Goal: Task Accomplishment & Management: Use online tool/utility

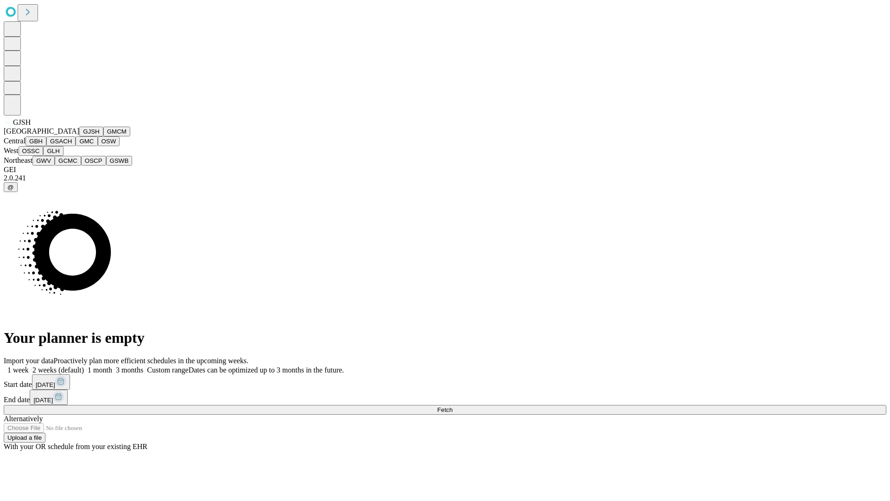
click at [79, 136] on button "GJSH" at bounding box center [91, 132] width 24 height 10
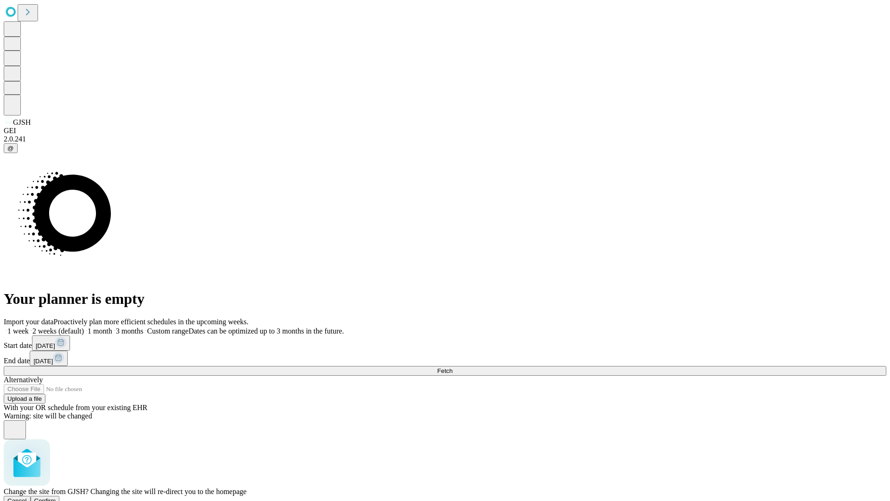
click at [56, 497] on span "Confirm" at bounding box center [45, 500] width 22 height 7
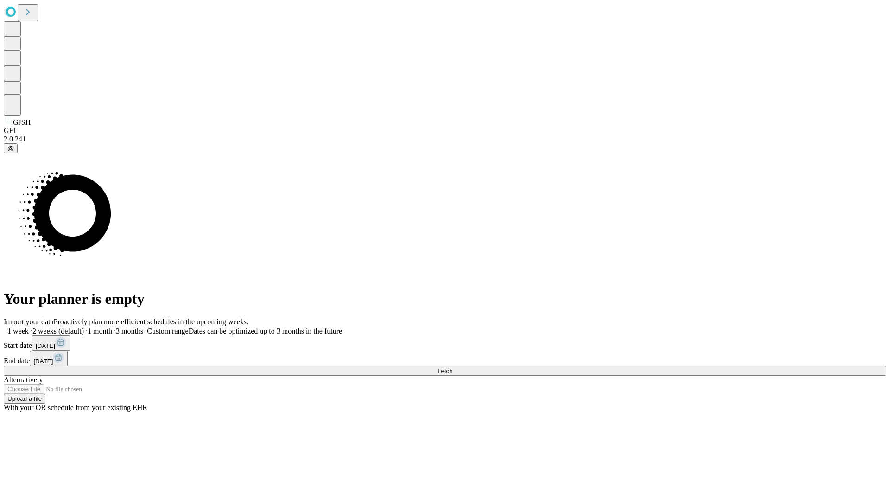
click at [29, 327] on label "1 week" at bounding box center [16, 331] width 25 height 8
click at [452, 367] on span "Fetch" at bounding box center [444, 370] width 15 height 7
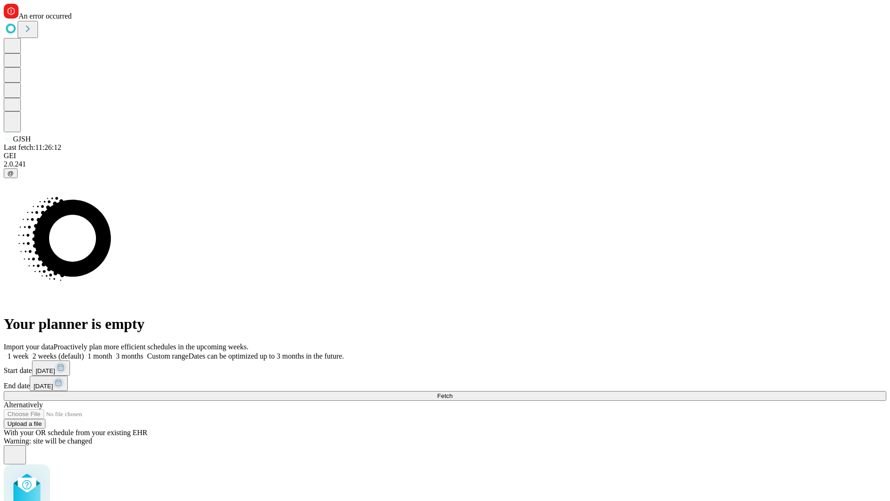
click at [29, 352] on label "1 week" at bounding box center [16, 356] width 25 height 8
click at [452, 392] on span "Fetch" at bounding box center [444, 395] width 15 height 7
click at [29, 352] on label "1 week" at bounding box center [16, 356] width 25 height 8
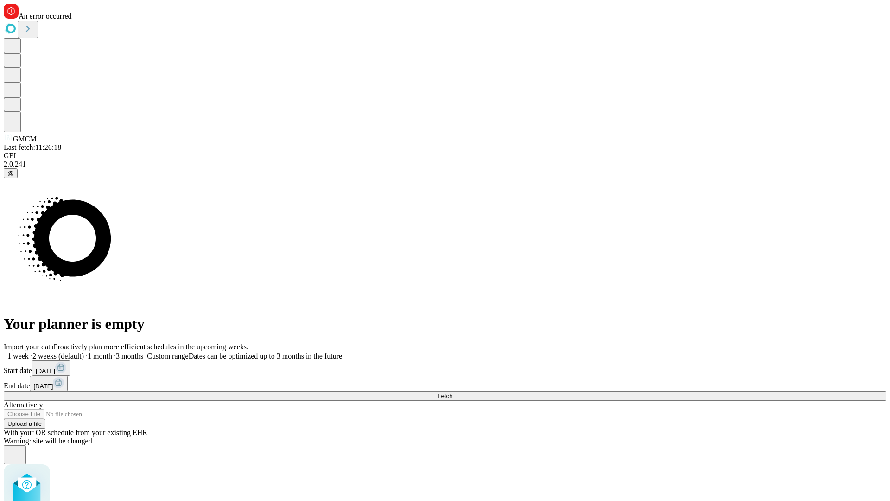
click at [452, 392] on span "Fetch" at bounding box center [444, 395] width 15 height 7
click at [29, 352] on label "1 week" at bounding box center [16, 356] width 25 height 8
click at [452, 392] on span "Fetch" at bounding box center [444, 395] width 15 height 7
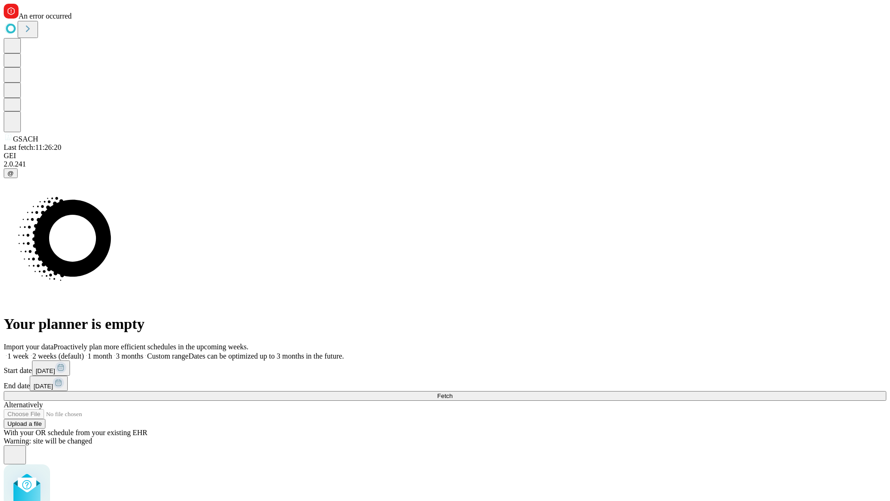
click at [29, 352] on label "1 week" at bounding box center [16, 356] width 25 height 8
click at [452, 392] on span "Fetch" at bounding box center [444, 395] width 15 height 7
click at [29, 352] on label "1 week" at bounding box center [16, 356] width 25 height 8
click at [452, 392] on span "Fetch" at bounding box center [444, 395] width 15 height 7
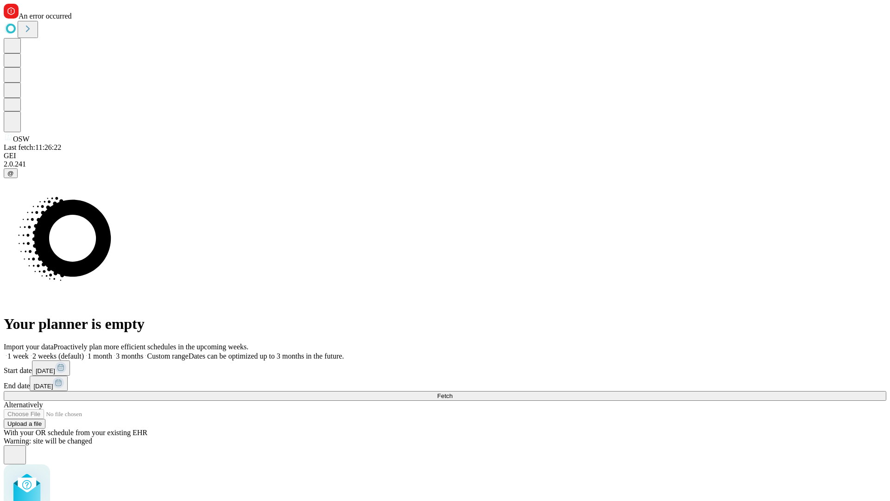
click at [29, 352] on label "1 week" at bounding box center [16, 356] width 25 height 8
click at [452, 392] on span "Fetch" at bounding box center [444, 395] width 15 height 7
click at [29, 352] on label "1 week" at bounding box center [16, 356] width 25 height 8
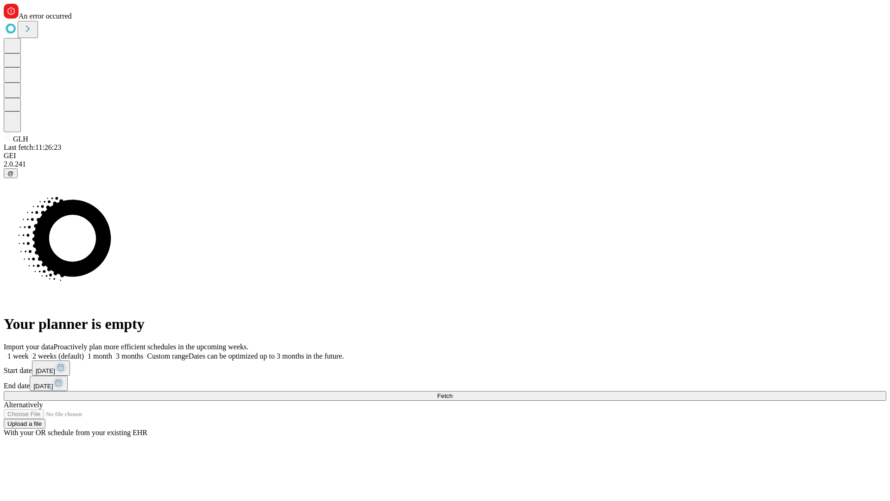
click at [452, 392] on span "Fetch" at bounding box center [444, 395] width 15 height 7
click at [29, 352] on label "1 week" at bounding box center [16, 356] width 25 height 8
click at [452, 392] on span "Fetch" at bounding box center [444, 395] width 15 height 7
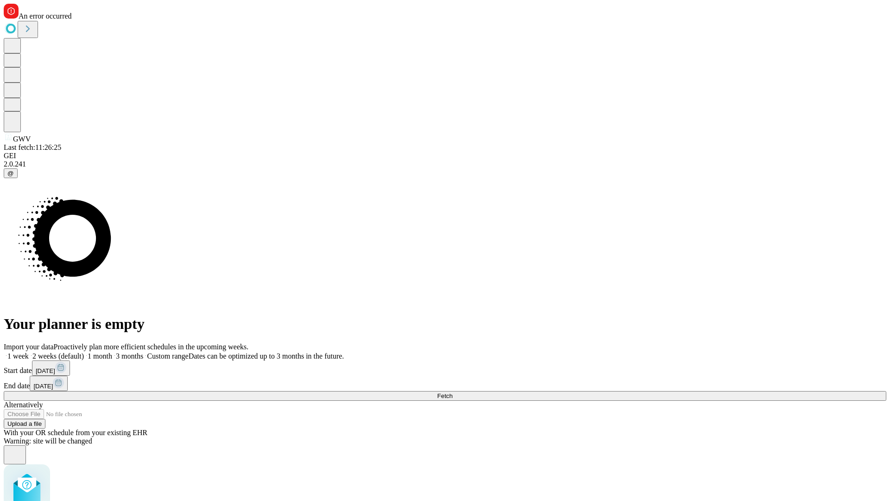
click at [29, 352] on label "1 week" at bounding box center [16, 356] width 25 height 8
click at [452, 392] on span "Fetch" at bounding box center [444, 395] width 15 height 7
click at [29, 352] on label "1 week" at bounding box center [16, 356] width 25 height 8
click at [452, 392] on span "Fetch" at bounding box center [444, 395] width 15 height 7
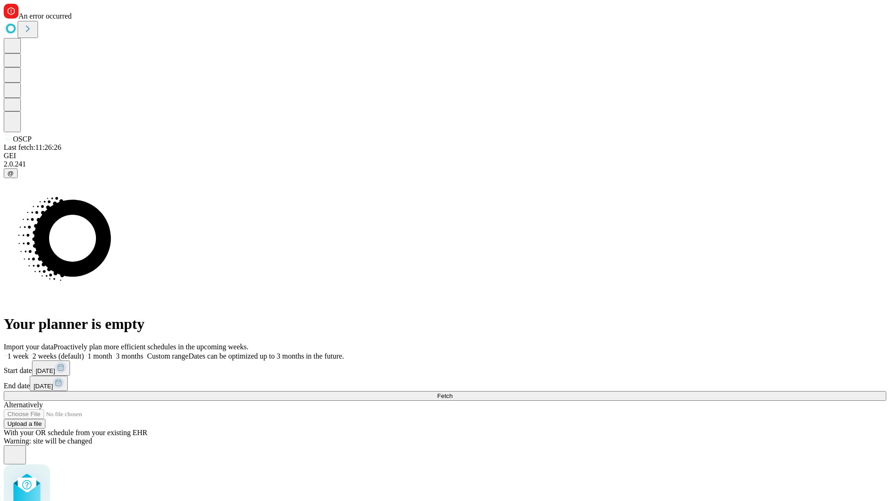
click at [29, 352] on label "1 week" at bounding box center [16, 356] width 25 height 8
click at [452, 392] on span "Fetch" at bounding box center [444, 395] width 15 height 7
